Goal: Task Accomplishment & Management: Complete application form

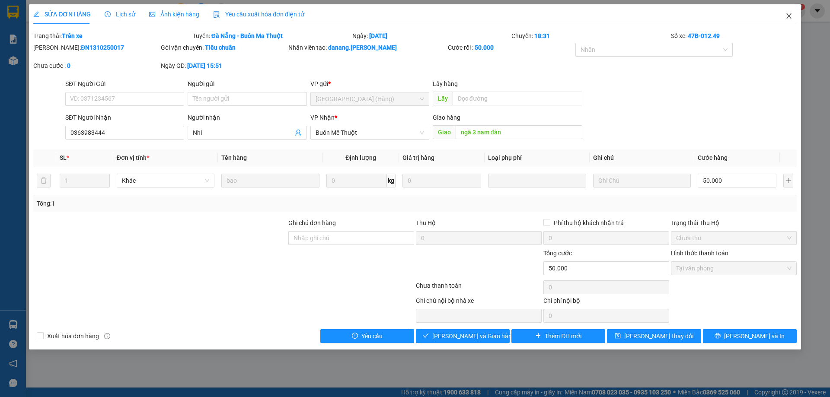
click at [797, 21] on span "Close" at bounding box center [789, 16] width 24 height 24
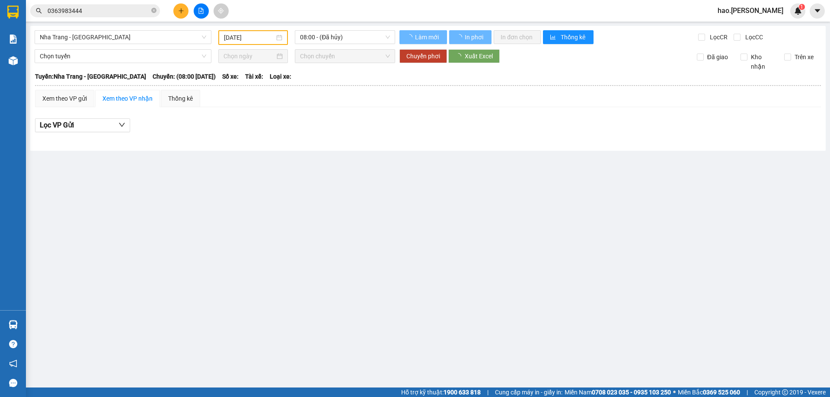
click at [66, 8] on input "0363983444" at bounding box center [99, 11] width 102 height 10
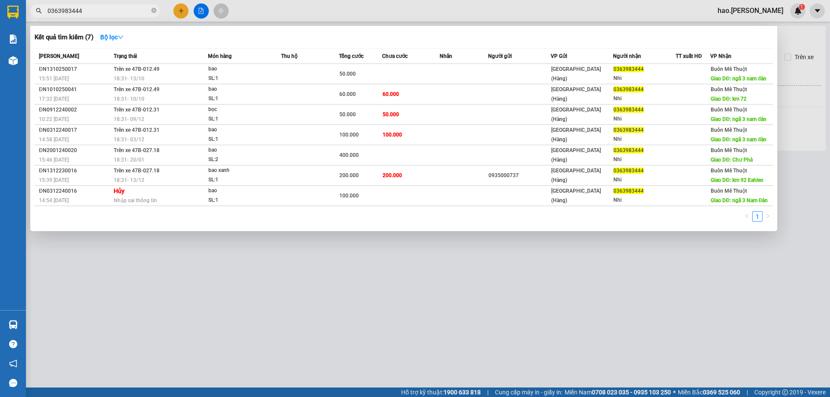
click at [66, 8] on input "0363983444" at bounding box center [99, 11] width 102 height 10
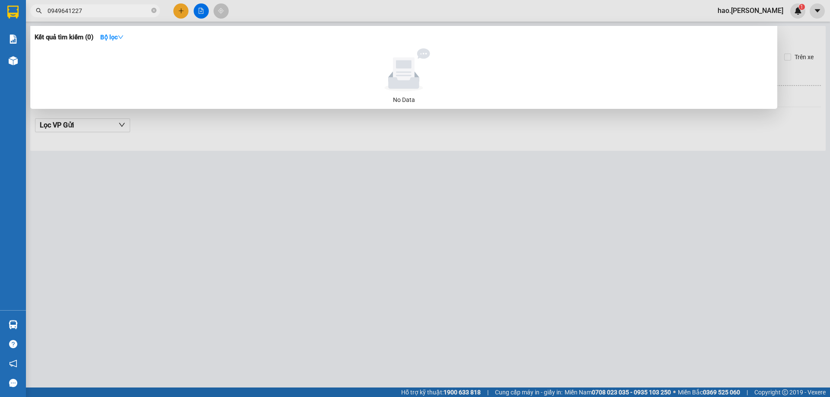
type input "0949641227"
click at [186, 9] on div at bounding box center [415, 198] width 830 height 397
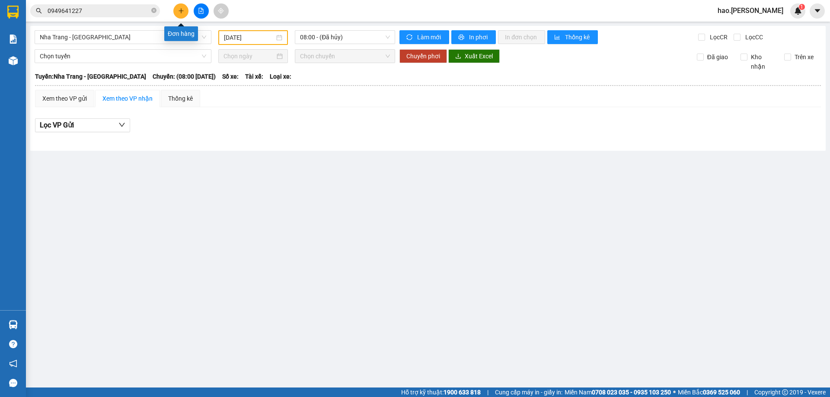
click at [183, 9] on icon "plus" at bounding box center [181, 11] width 6 height 6
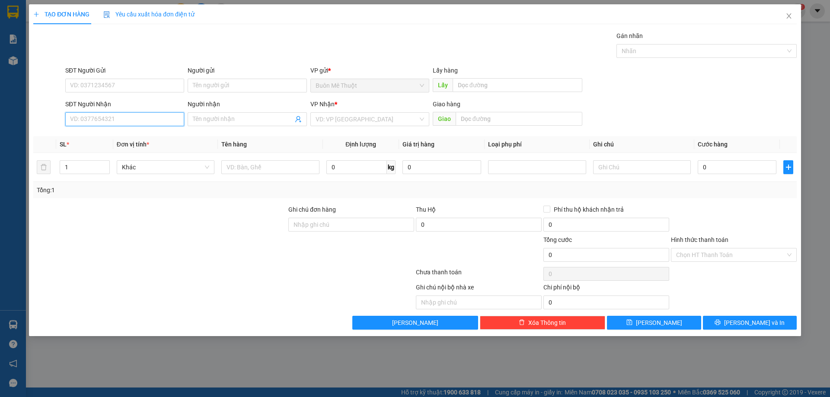
click at [124, 122] on input "SĐT Người Nhận" at bounding box center [124, 119] width 119 height 14
type input "0328313654"
click at [707, 169] on input "0" at bounding box center [737, 167] width 79 height 14
type input "8"
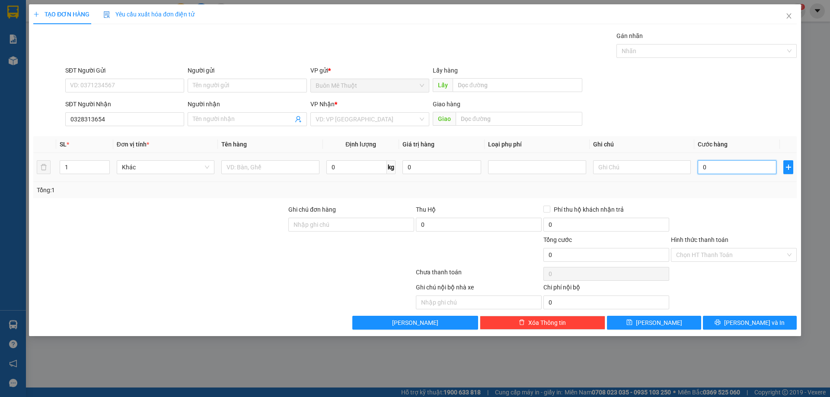
type input "8"
type input "80"
type input "80.000"
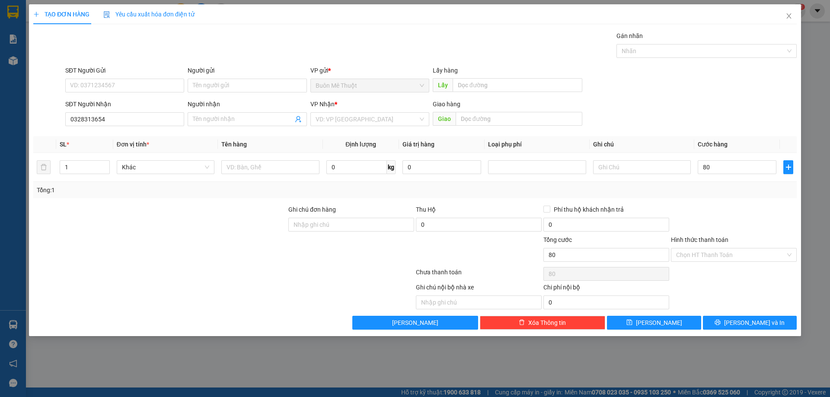
type input "80.000"
click at [390, 112] on div "VP Nhận *" at bounding box center [369, 105] width 119 height 13
click at [346, 117] on input "search" at bounding box center [367, 119] width 102 height 13
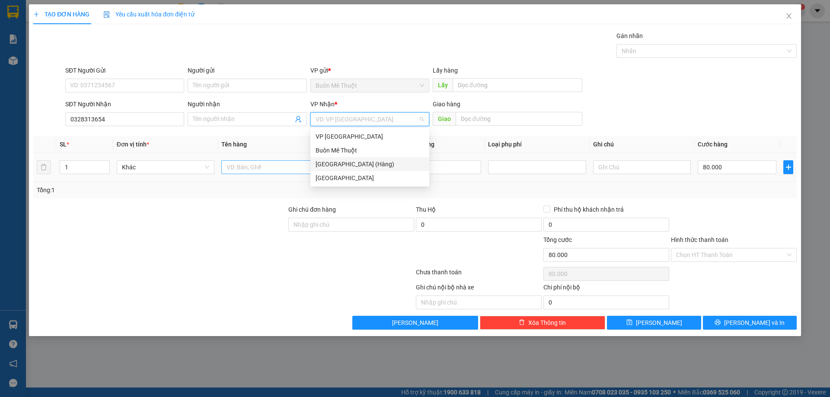
drag, startPoint x: 337, startPoint y: 165, endPoint x: 306, endPoint y: 171, distance: 31.7
click at [337, 165] on div "[GEOGRAPHIC_DATA] (Hàng)" at bounding box center [370, 165] width 109 height 10
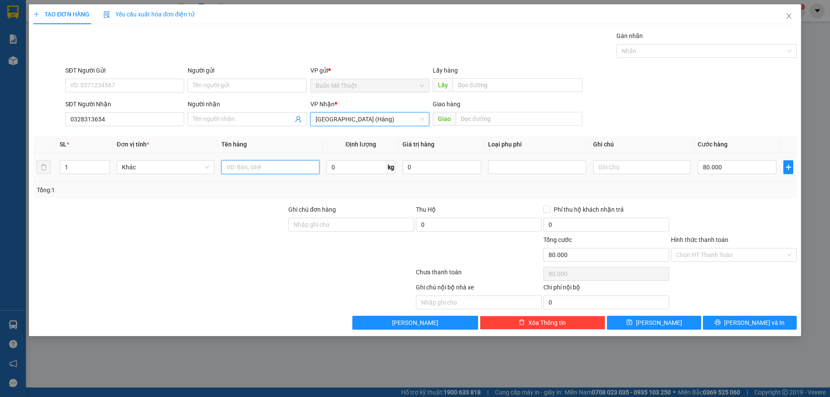
click at [293, 172] on input "text" at bounding box center [270, 167] width 98 height 14
type input "thùng"
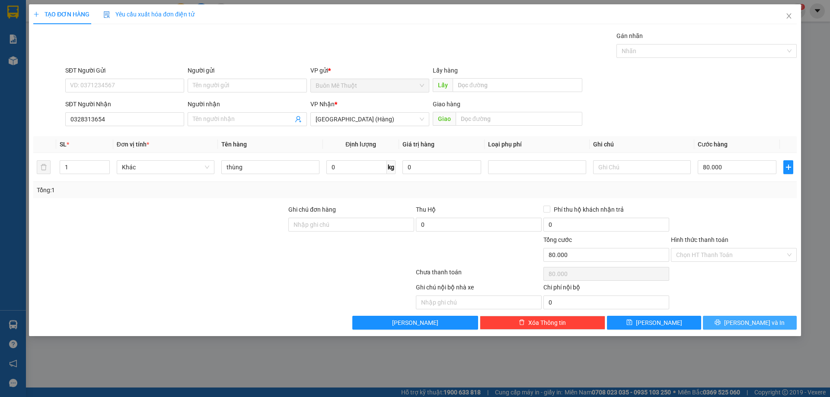
click at [751, 320] on span "[PERSON_NAME] và In" at bounding box center [754, 323] width 61 height 10
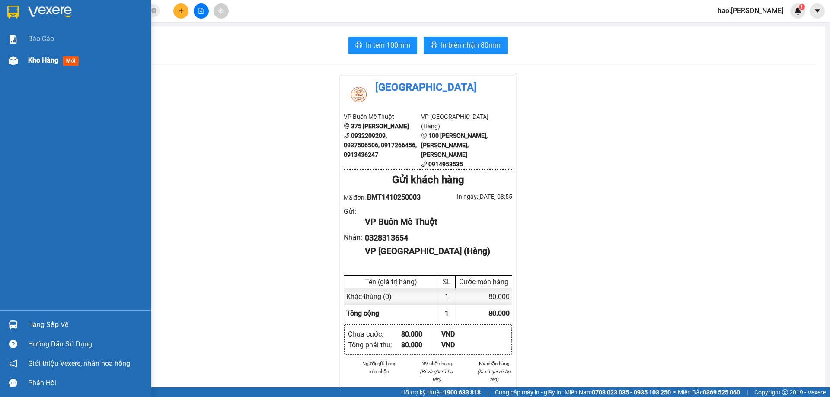
click at [10, 64] on img at bounding box center [13, 60] width 9 height 9
drag, startPoint x: 10, startPoint y: 64, endPoint x: 16, endPoint y: 48, distance: 18.1
click at [10, 64] on img at bounding box center [13, 60] width 9 height 9
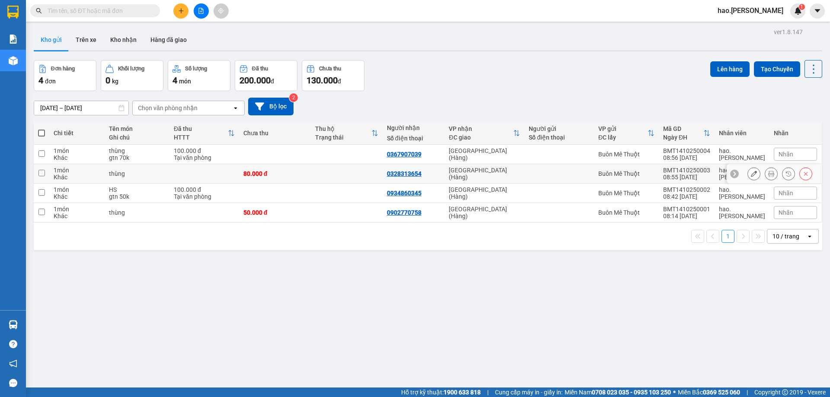
click at [748, 172] on button at bounding box center [754, 173] width 12 height 15
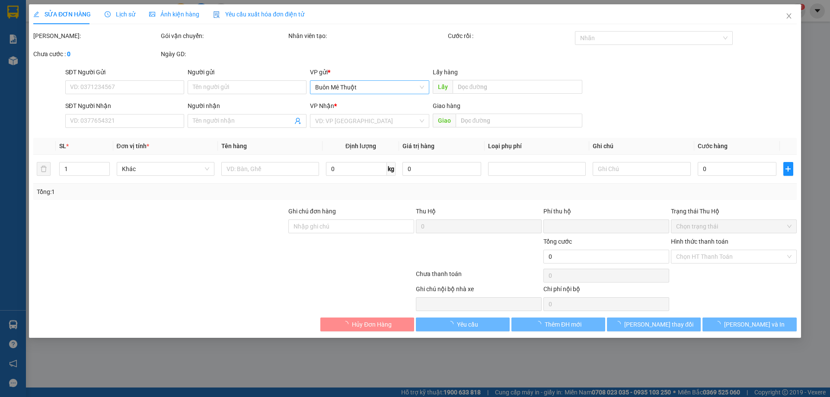
type input "0328313654"
type input "0"
type input "80.000"
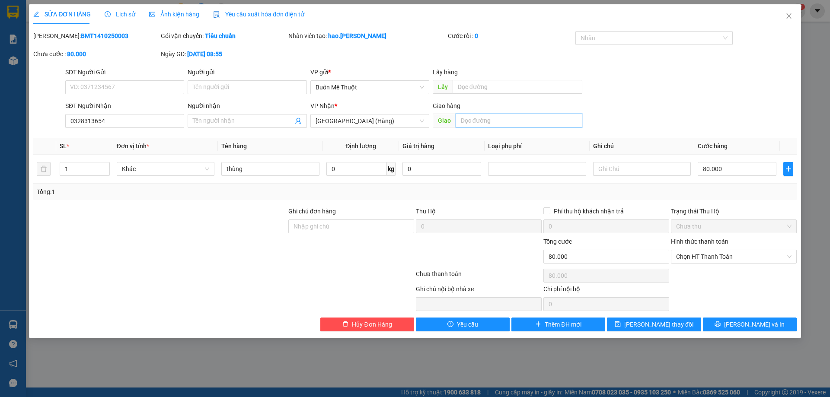
click at [475, 119] on input "text" at bounding box center [519, 121] width 127 height 14
type input "ga tam kỳ"
click at [749, 326] on span "[PERSON_NAME] và In" at bounding box center [754, 325] width 61 height 10
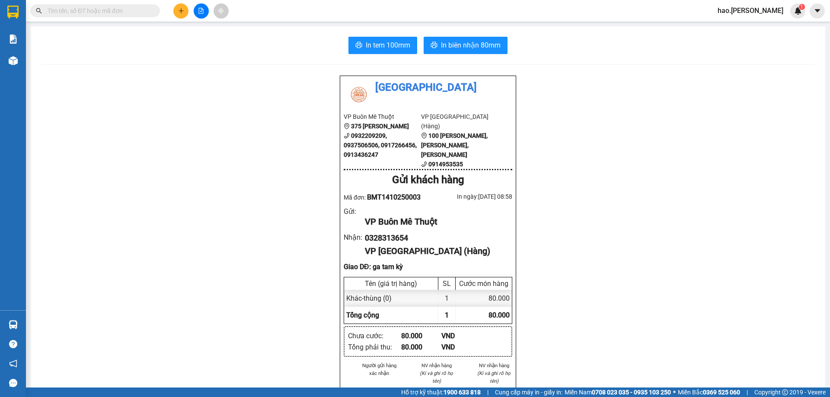
click at [109, 16] on span at bounding box center [95, 10] width 130 height 13
click at [106, 18] on div "Kết quả tìm kiếm ( 0 ) Bộ lọc No Data" at bounding box center [84, 10] width 169 height 15
click at [108, 13] on input "text" at bounding box center [99, 11] width 102 height 10
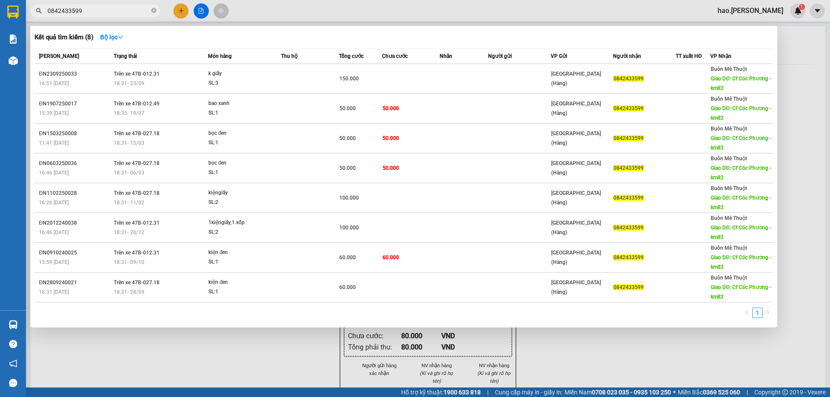
type input "0842433599"
click at [272, 10] on div at bounding box center [415, 198] width 830 height 397
click at [97, 14] on input "0842433599" at bounding box center [99, 11] width 102 height 10
